Goal: Find specific page/section: Find specific page/section

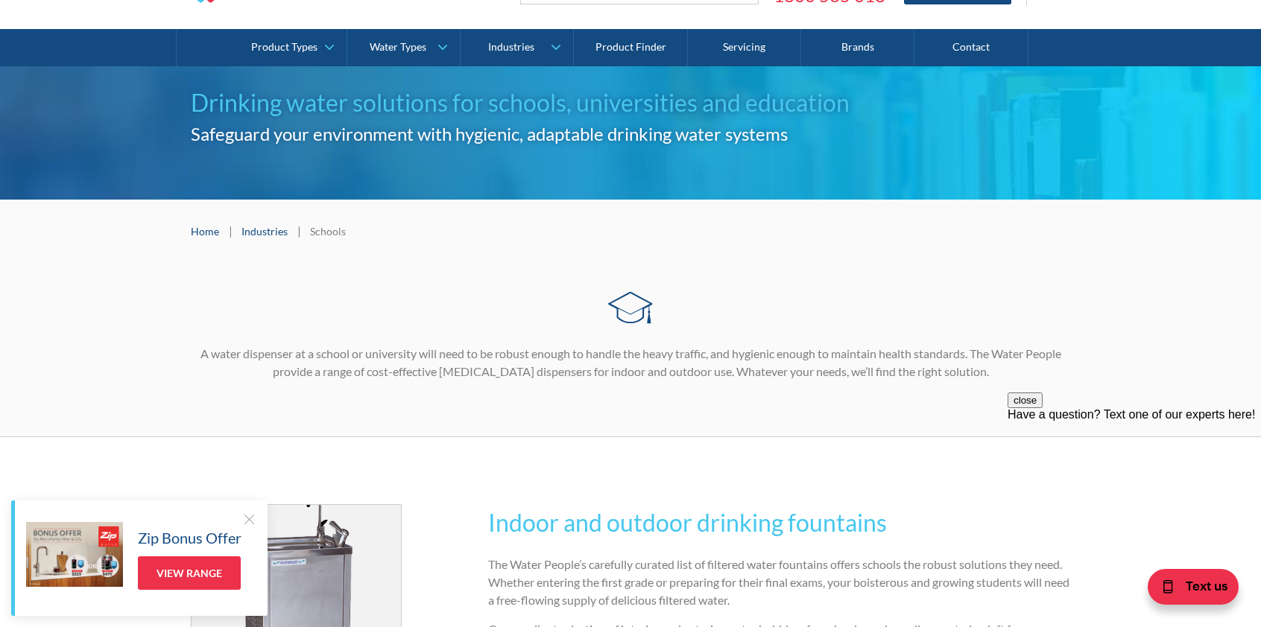
scroll to position [295, 0]
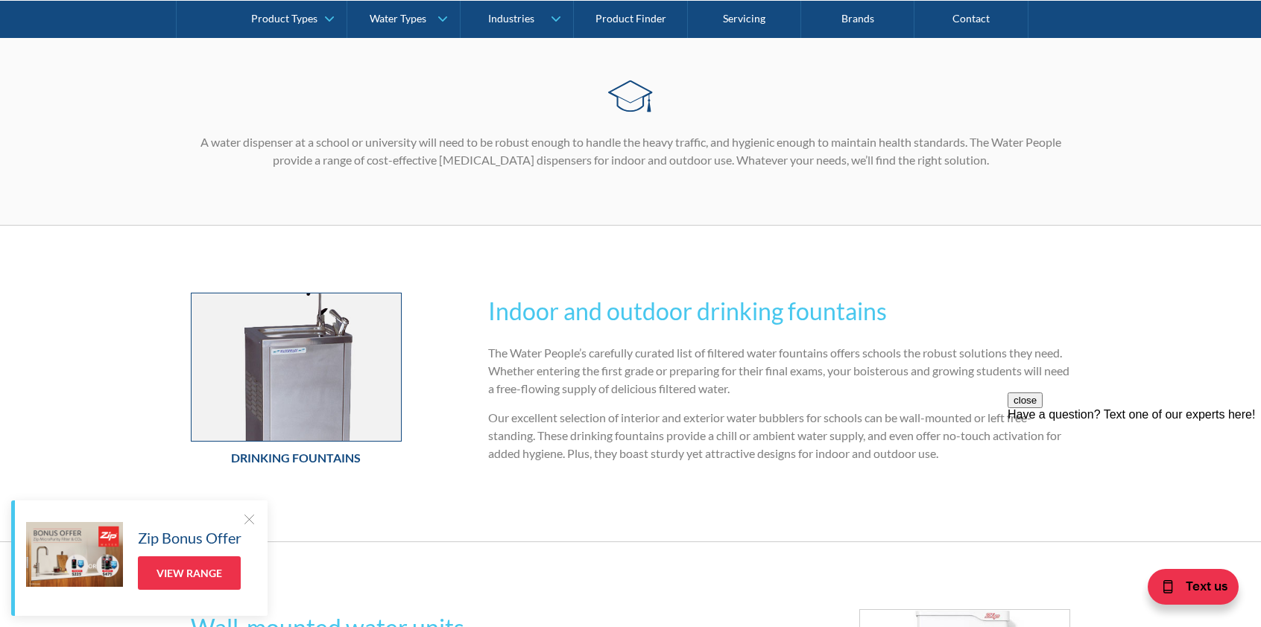
click at [280, 387] on img at bounding box center [295, 368] width 209 height 148
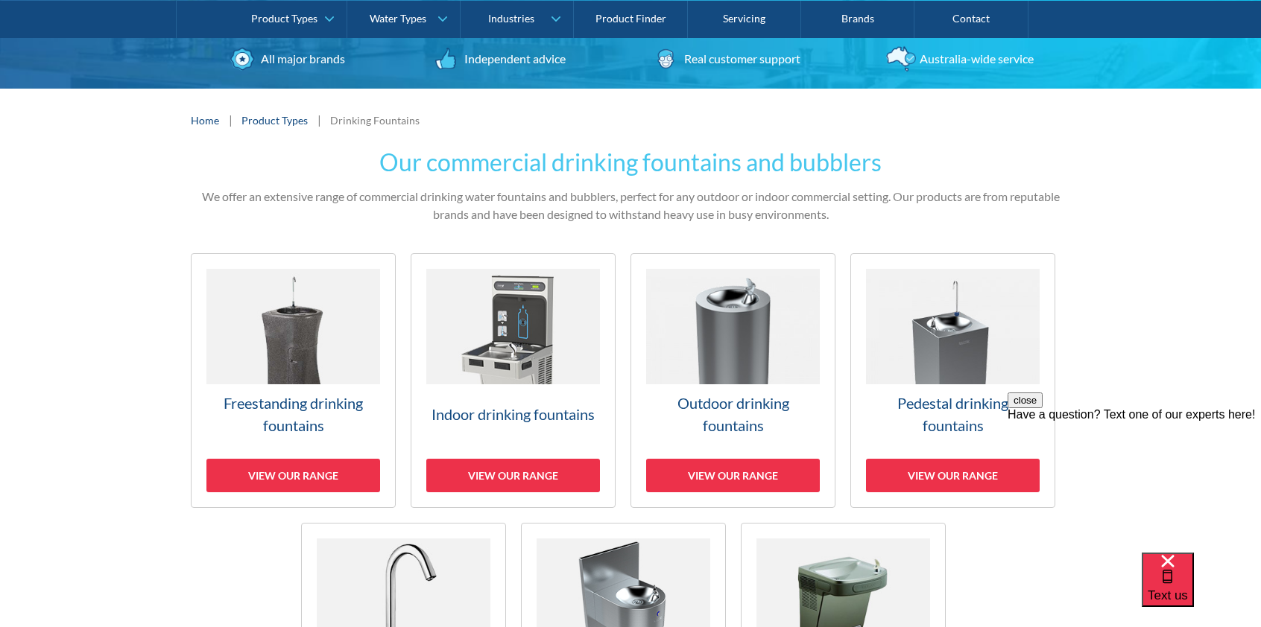
scroll to position [203, 0]
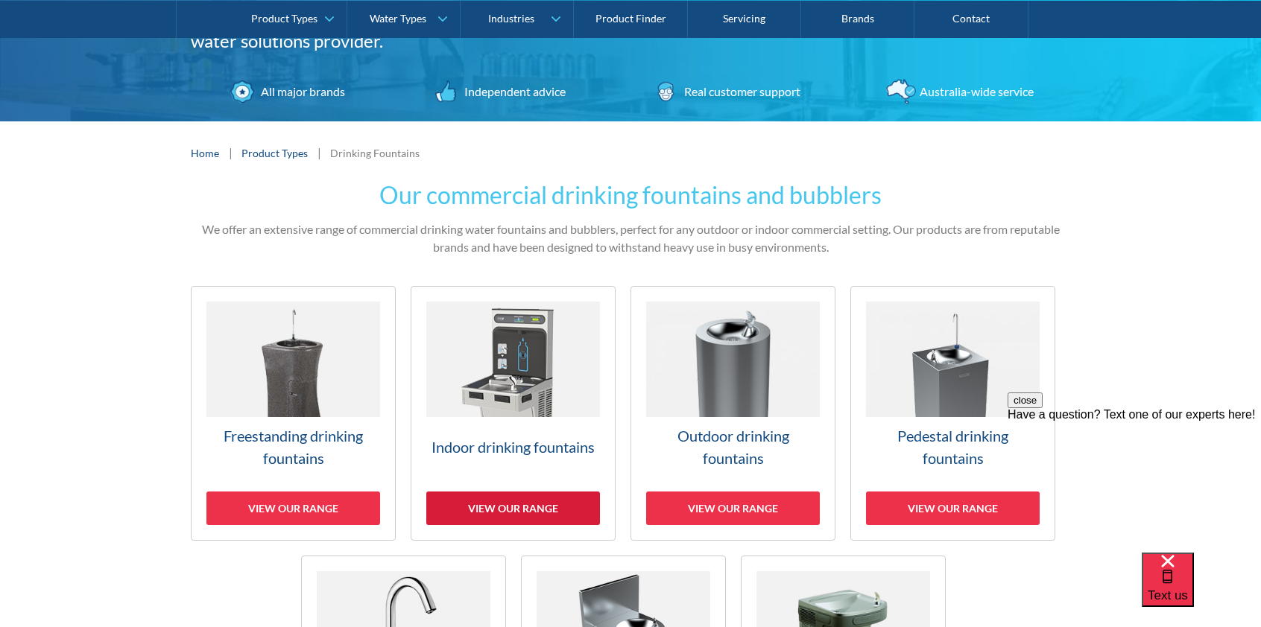
click at [514, 516] on div "View our range" at bounding box center [513, 509] width 174 height 34
